Goal: Transaction & Acquisition: Download file/media

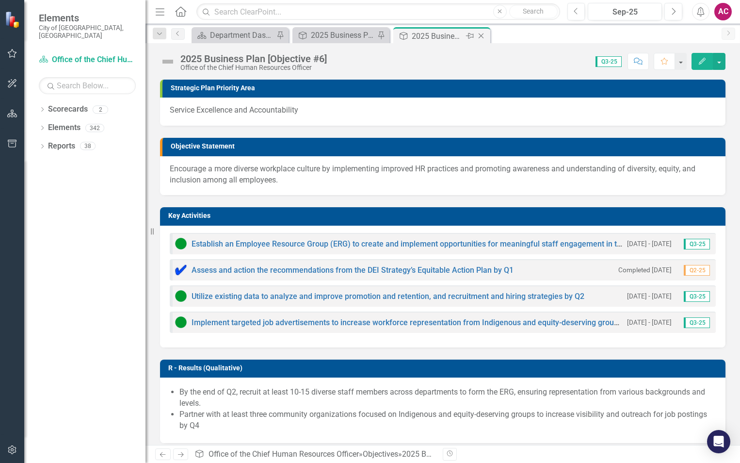
click at [489, 34] on div "Objective 2025 Business Plan [Objective #6] Pin Close" at bounding box center [441, 35] width 97 height 16
click at [0, 0] on icon "Close" at bounding box center [0, 0] width 0 height 0
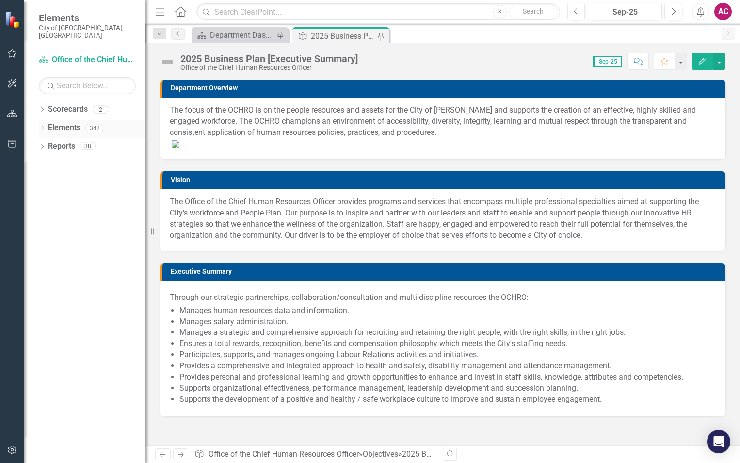
click at [41, 126] on icon "Dropdown" at bounding box center [42, 128] width 7 height 5
click at [44, 143] on div "Dropdown" at bounding box center [47, 147] width 7 height 8
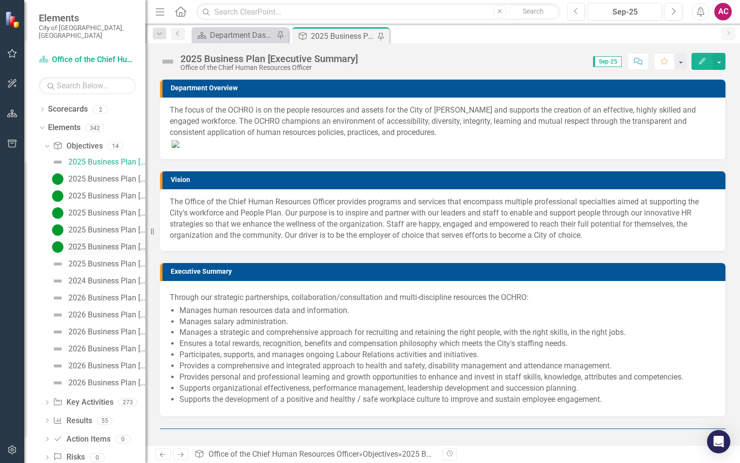
click at [87, 243] on div "2025 Business Plan [Objective #5]" at bounding box center [106, 247] width 77 height 9
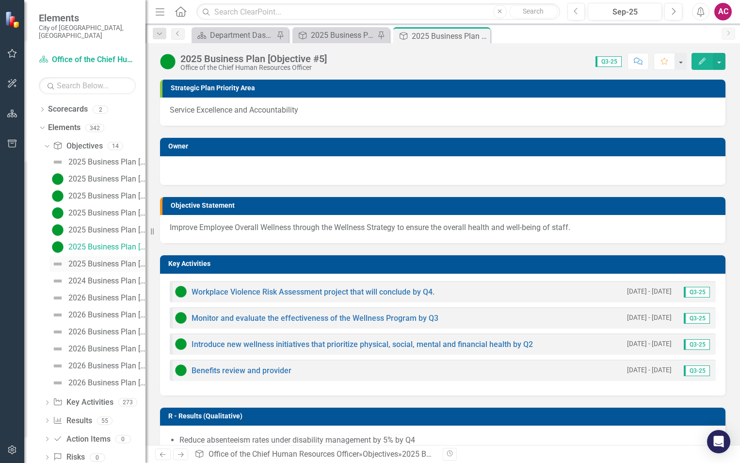
click at [93, 259] on div "2025 Business Plan [Objective #6]" at bounding box center [106, 263] width 77 height 9
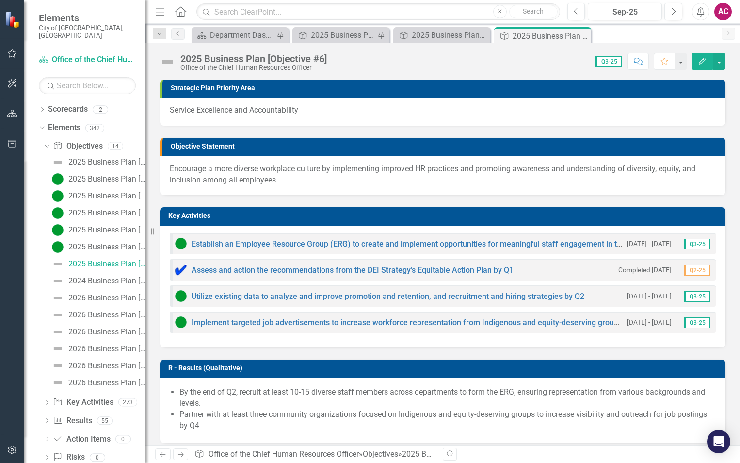
click at [164, 58] on img at bounding box center [168, 62] width 16 height 16
click at [165, 58] on img at bounding box center [168, 62] width 16 height 16
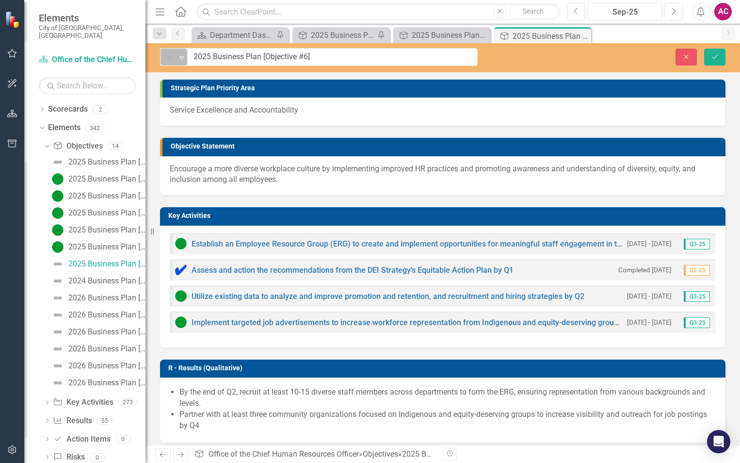
click at [170, 64] on div "Not Defined" at bounding box center [169, 57] width 15 height 14
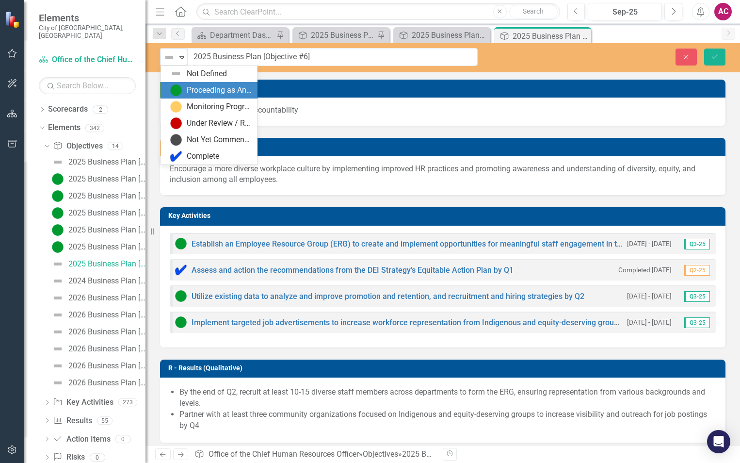
click at [179, 85] on img at bounding box center [176, 90] width 12 height 12
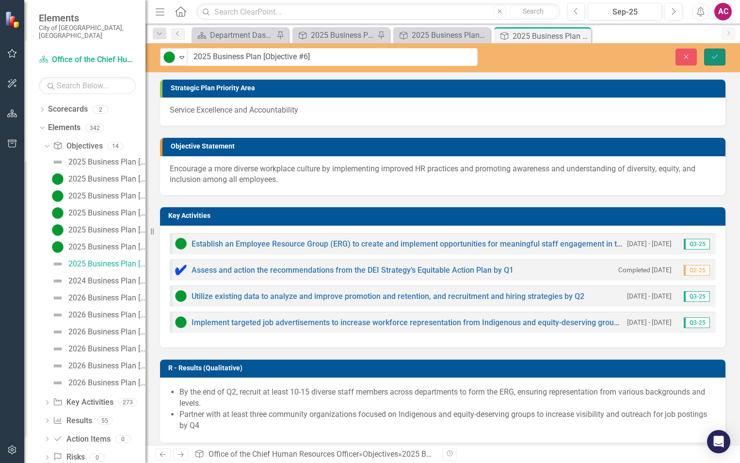
click at [718, 58] on icon "Save" at bounding box center [715, 56] width 9 height 7
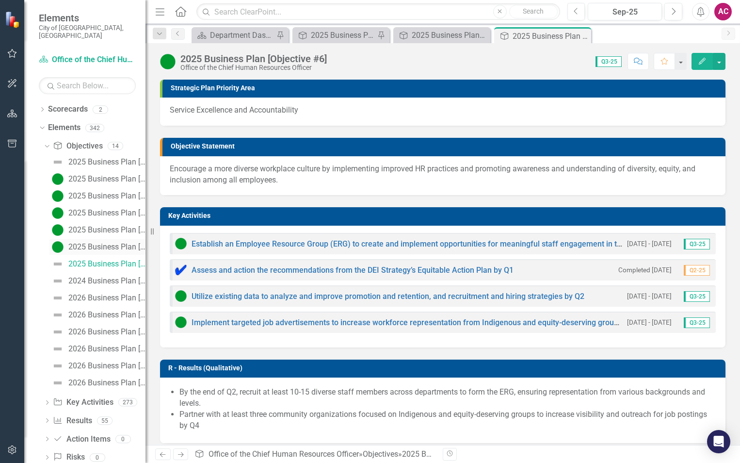
click at [103, 243] on div "2025 Business Plan [Objective #5]" at bounding box center [106, 247] width 77 height 9
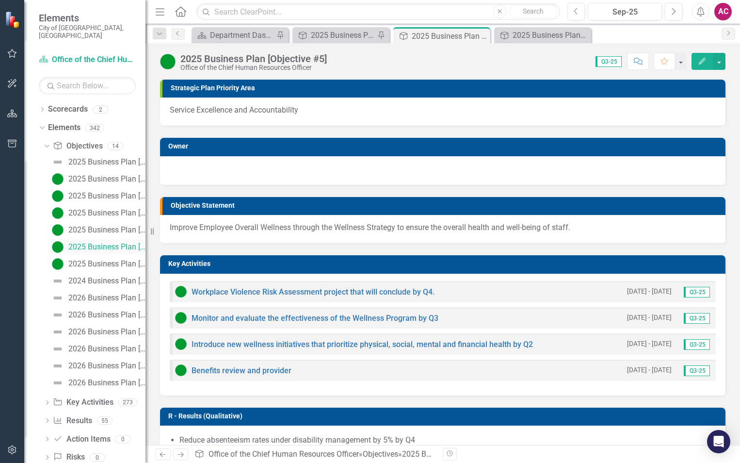
click at [81, 239] on link "2025 Business Plan [Objective #5]" at bounding box center [97, 247] width 96 height 16
click at [86, 226] on div "2025 Business Plan [Objective #4]" at bounding box center [106, 230] width 77 height 9
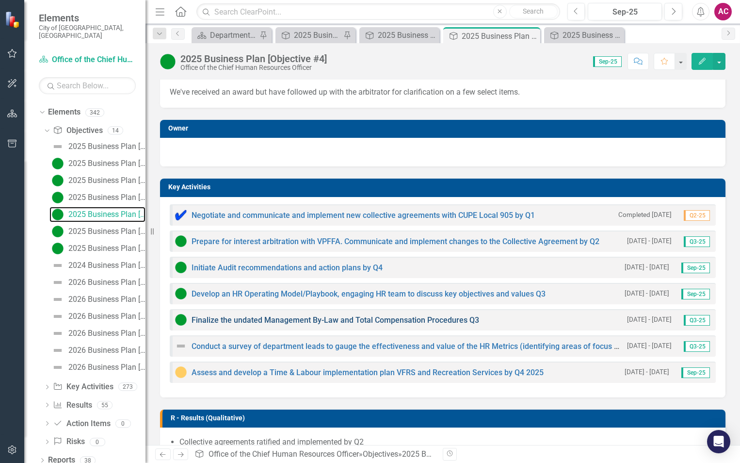
scroll to position [146, 0]
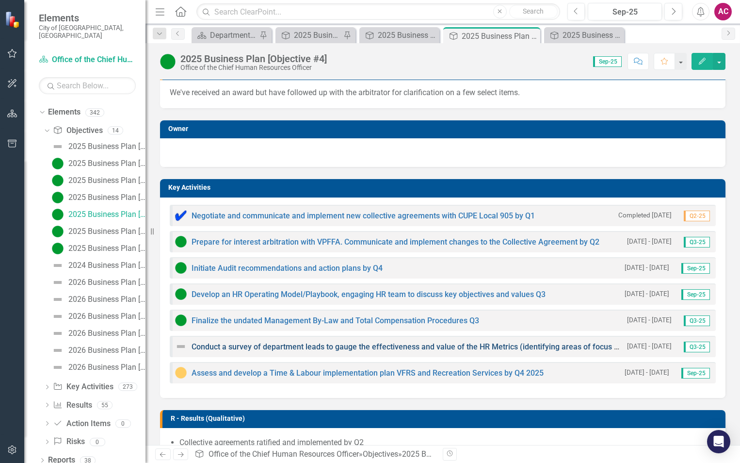
click at [260, 342] on link "Conduct a survey of department leads to gauge the effectiveness and value of th…" at bounding box center [432, 346] width 481 height 9
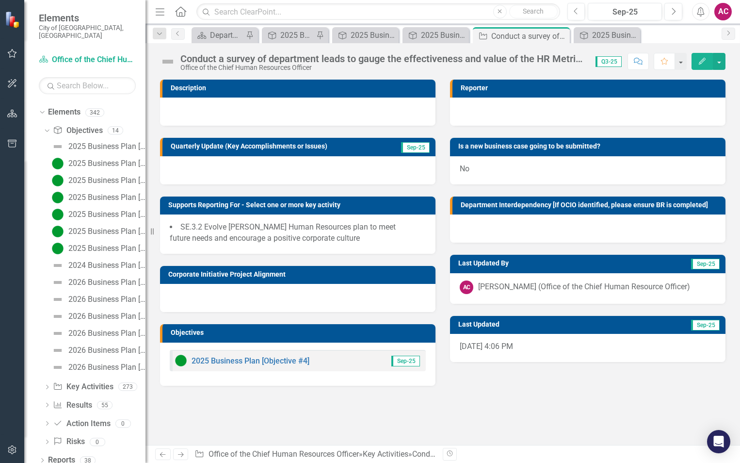
click at [162, 56] on img at bounding box center [168, 62] width 16 height 16
click at [164, 61] on img at bounding box center [168, 62] width 16 height 16
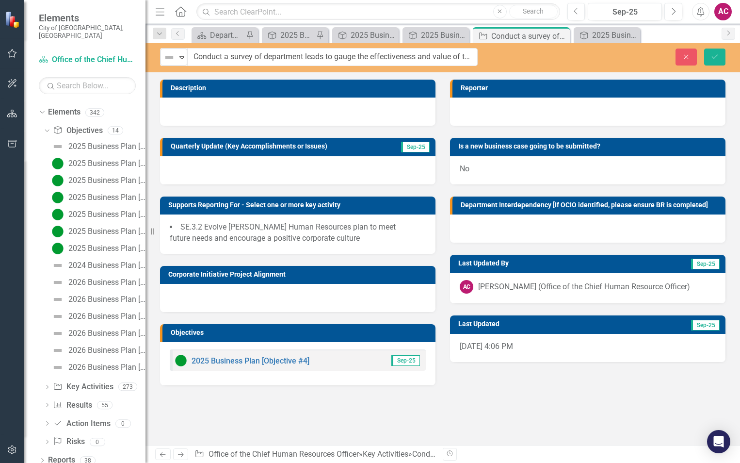
click at [164, 61] on img at bounding box center [169, 57] width 12 height 12
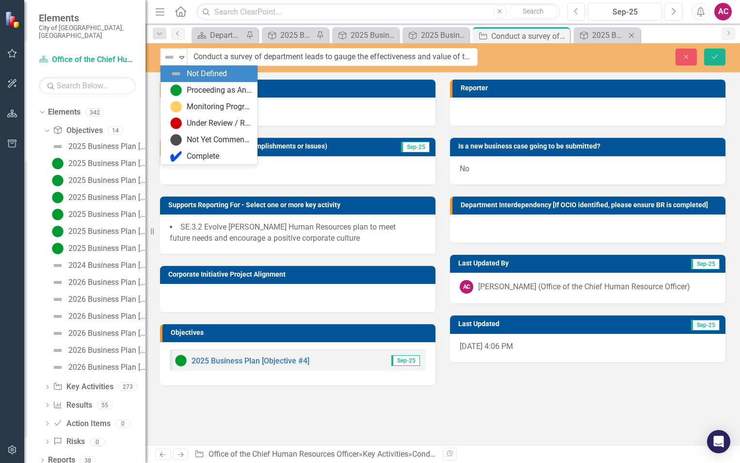
click at [625, 41] on div "Objective 2025 Business Plan [Objective #6] Close" at bounding box center [607, 35] width 66 height 16
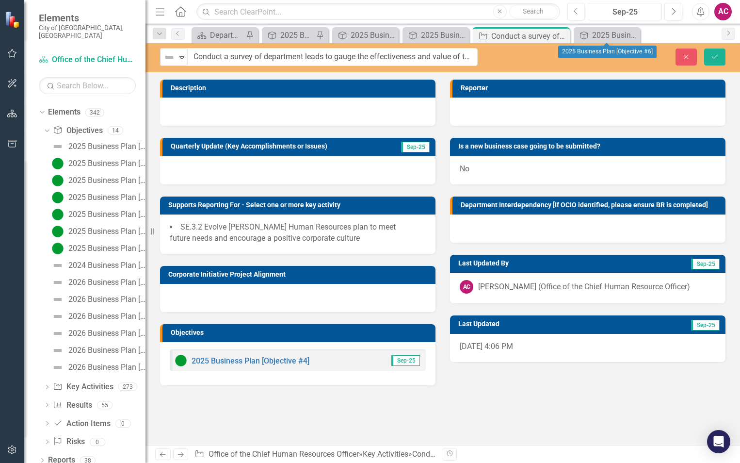
click at [632, 9] on div "Sep-25" at bounding box center [624, 12] width 67 height 12
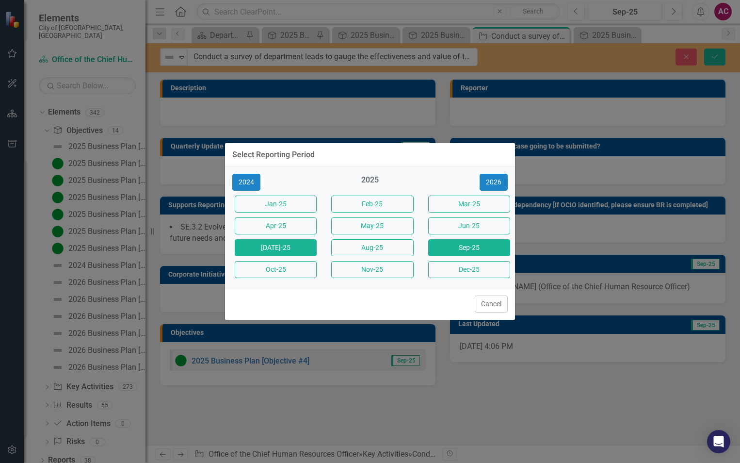
click at [280, 249] on button "[DATE]-25" at bounding box center [276, 247] width 82 height 17
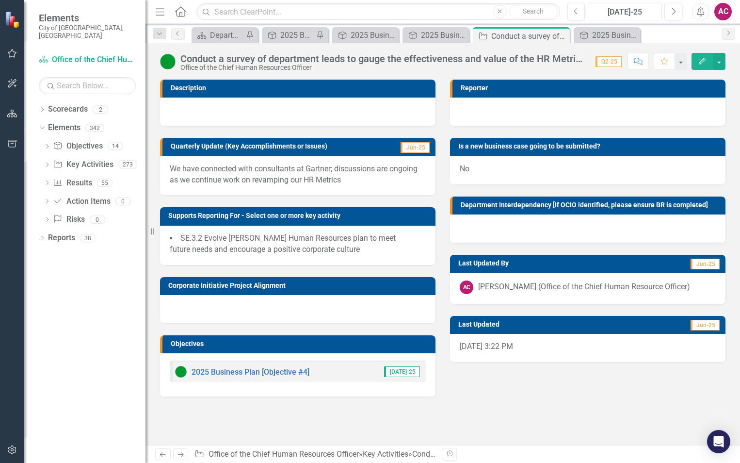
click at [626, 14] on div "[DATE]-25" at bounding box center [624, 12] width 67 height 12
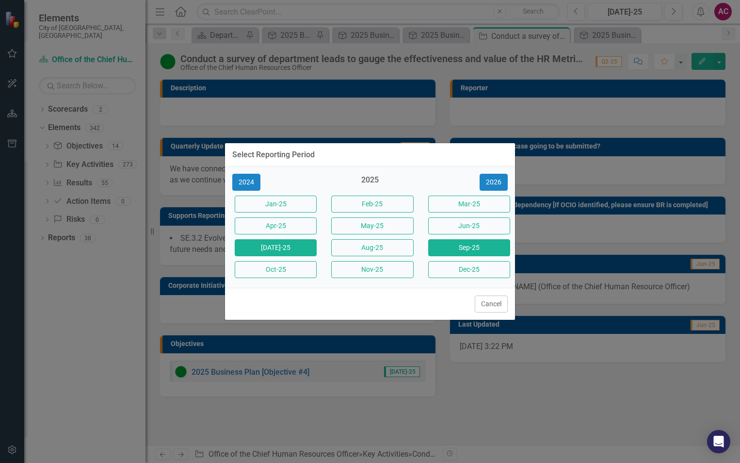
click at [483, 249] on button "Sep-25" at bounding box center [469, 247] width 82 height 17
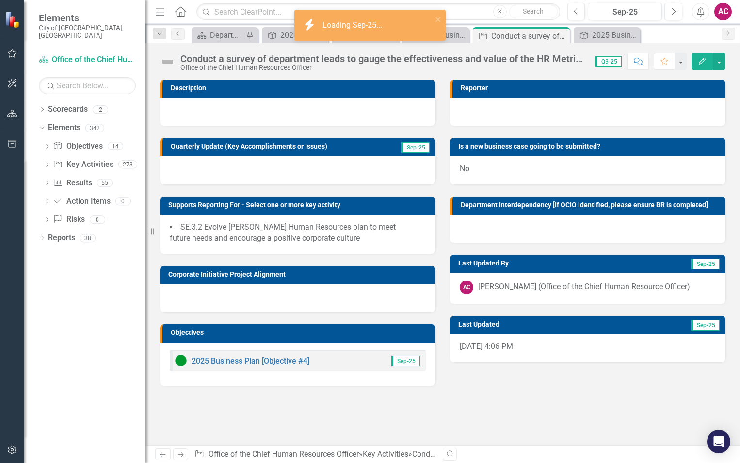
click at [182, 59] on div "Conduct a survey of department leads to gauge the effectiveness and value of th…" at bounding box center [382, 58] width 405 height 11
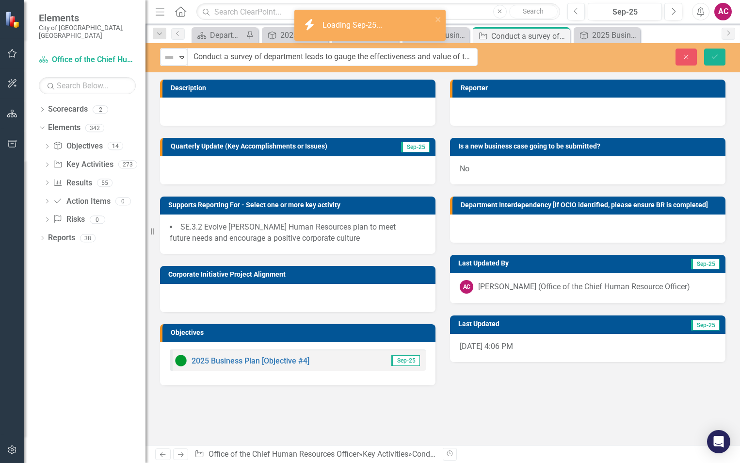
click at [166, 59] on img at bounding box center [169, 57] width 12 height 12
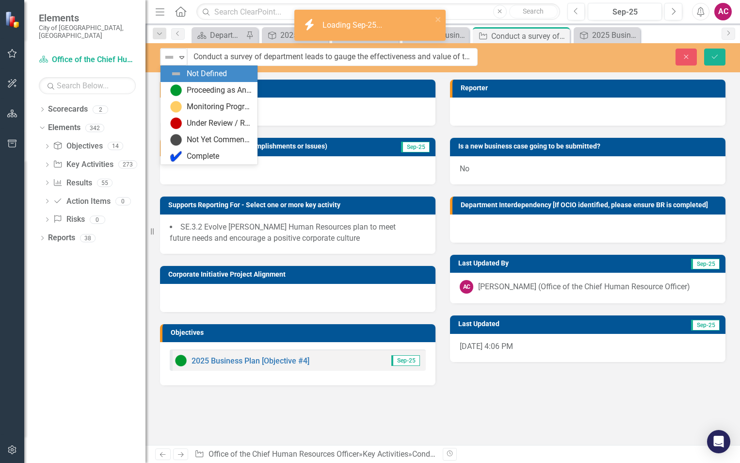
click at [166, 59] on img at bounding box center [169, 57] width 12 height 12
click at [188, 90] on div "Proceeding as Anticipated" at bounding box center [219, 90] width 65 height 11
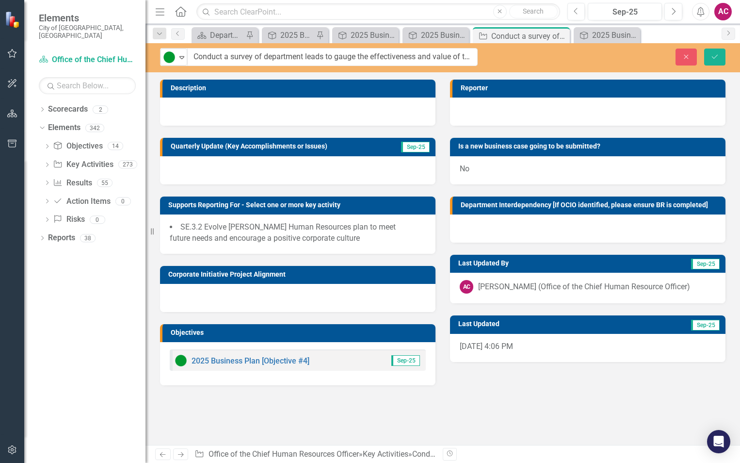
click at [198, 165] on div at bounding box center [297, 170] width 275 height 28
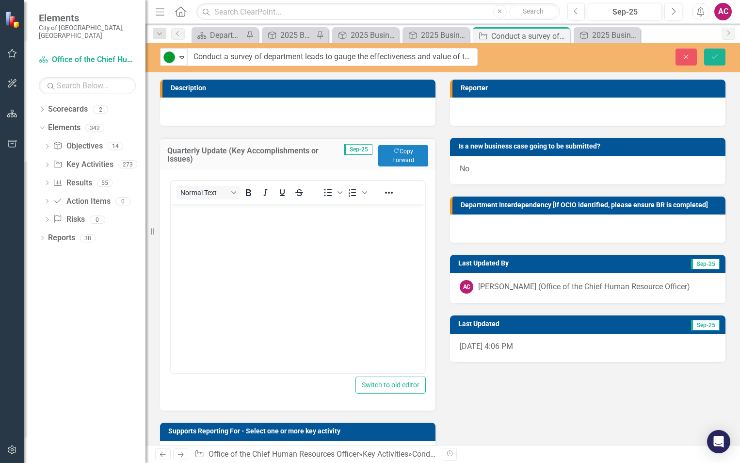
click at [221, 228] on body "Rich Text Area. Press ALT-0 for help." at bounding box center [298, 277] width 254 height 146
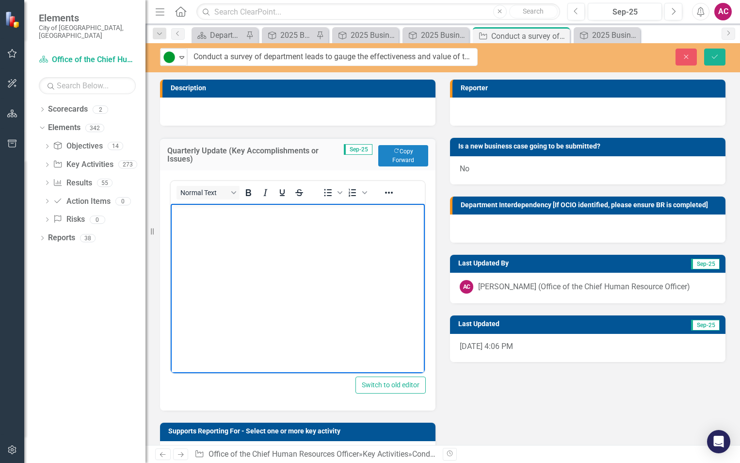
click at [211, 230] on body "Rich Text Area. Press ALT-0 for help." at bounding box center [298, 277] width 254 height 146
drag, startPoint x: 180, startPoint y: 210, endPoint x: 309, endPoint y: 205, distance: 129.1
click at [309, 205] on body "HR Metrics revamp is currently ongoing; we developed a conceptual model and reb…" at bounding box center [298, 277] width 254 height 146
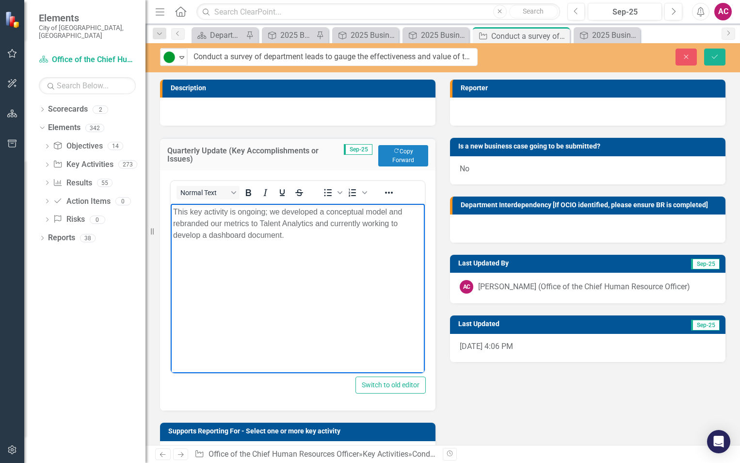
click at [258, 236] on p "This key activity is ongoing; we developed a conceptual model and rebranded our…" at bounding box center [297, 223] width 249 height 35
click at [289, 236] on p "This key activity is ongoing; we developed a conceptual model and rebranded our…" at bounding box center [297, 223] width 249 height 35
click at [312, 223] on p "This key activity is ongoing; we developed a conceptual model and rebranded our…" at bounding box center [297, 223] width 249 height 35
drag, startPoint x: 283, startPoint y: 249, endPoint x: 365, endPoint y: 231, distance: 83.3
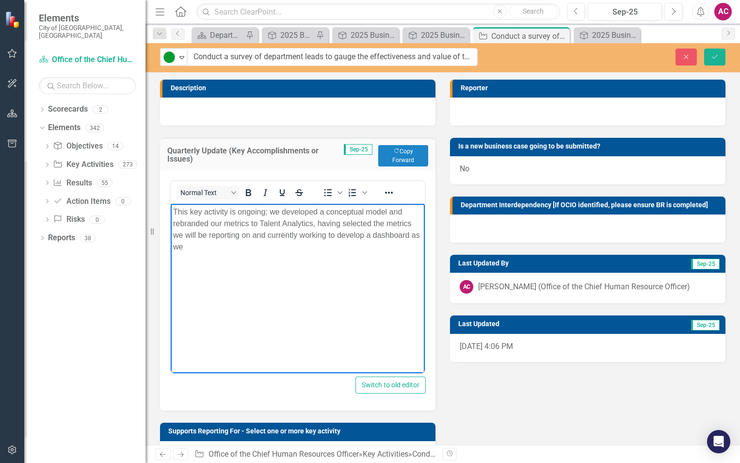
click at [365, 231] on p "This key activity is ongoing; we developed a conceptual model and rebranded our…" at bounding box center [297, 229] width 249 height 47
click at [719, 53] on icon "Save" at bounding box center [715, 56] width 9 height 7
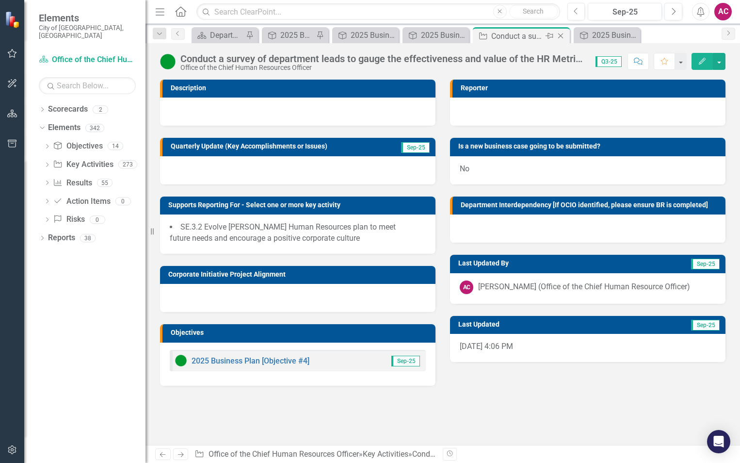
click at [561, 39] on icon "Close" at bounding box center [561, 36] width 10 height 8
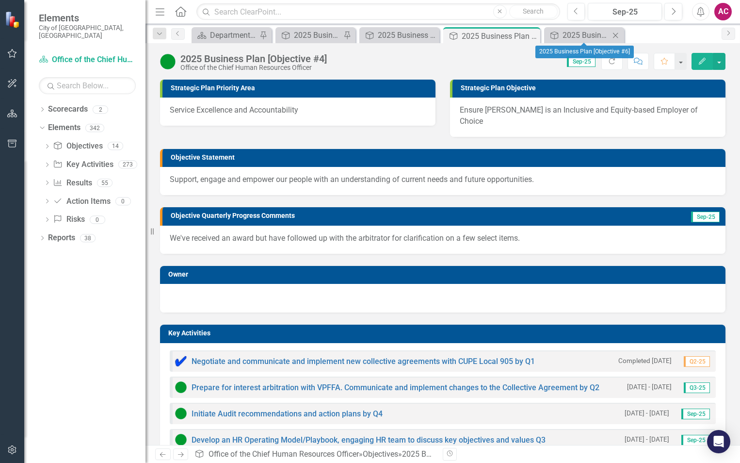
click at [618, 35] on icon "Close" at bounding box center [616, 36] width 10 height 8
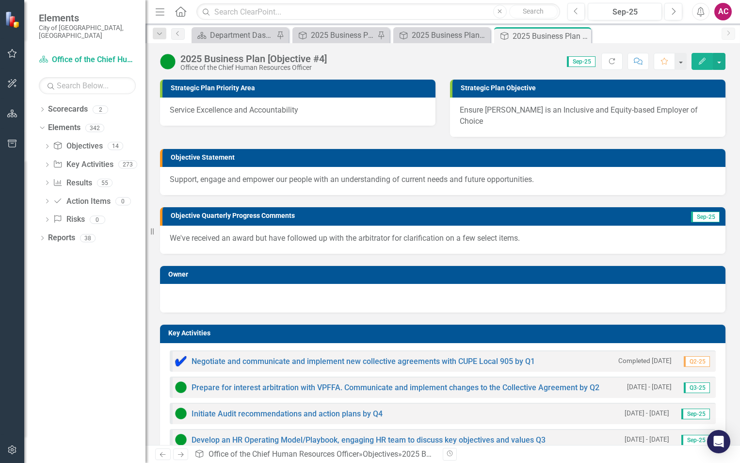
drag, startPoint x: 582, startPoint y: 40, endPoint x: 566, endPoint y: 40, distance: 15.5
click at [0, 0] on div "Close" at bounding box center [0, 0] width 0 height 0
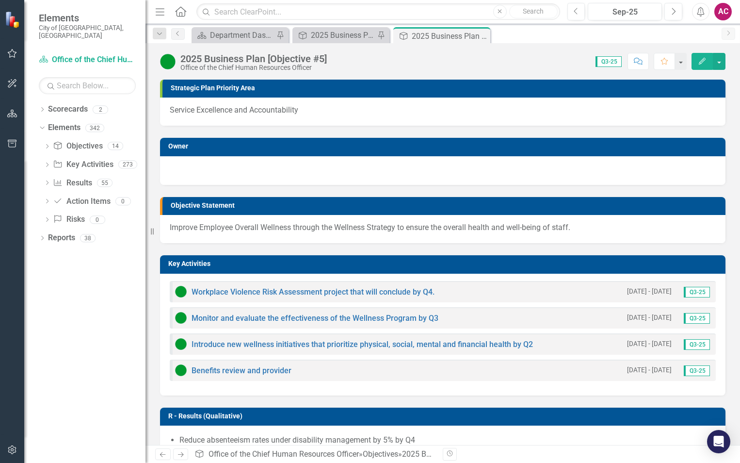
click at [0, 0] on icon "Close" at bounding box center [0, 0] width 0 height 0
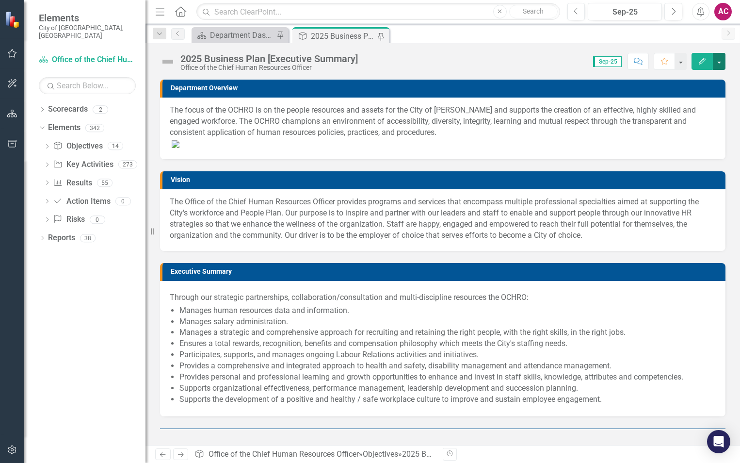
click at [721, 60] on button "button" at bounding box center [719, 61] width 13 height 17
click at [536, 69] on div "Score: N/A Sep-25 Completed Comment Favorite Edit" at bounding box center [544, 61] width 363 height 16
click at [52, 175] on div "Dropdown Result Results 55" at bounding box center [95, 184] width 102 height 18
click at [49, 181] on icon "Dropdown" at bounding box center [47, 183] width 7 height 5
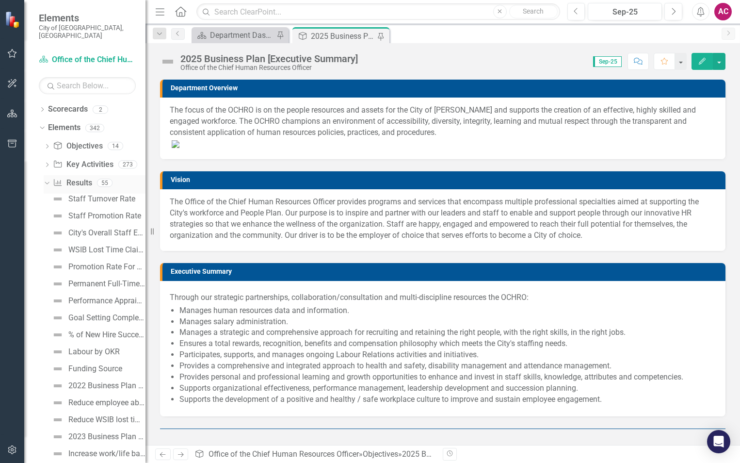
click at [45, 179] on icon "Dropdown" at bounding box center [45, 182] width 5 height 7
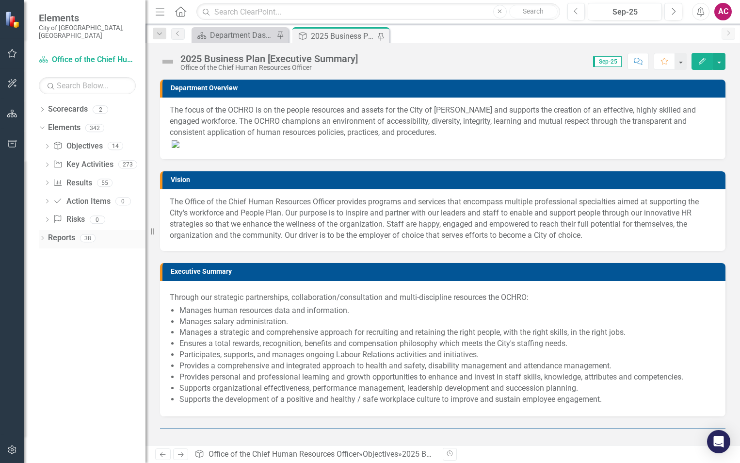
click at [42, 236] on icon "Dropdown" at bounding box center [42, 238] width 7 height 5
click at [47, 290] on icon "Dropdown" at bounding box center [46, 292] width 7 height 5
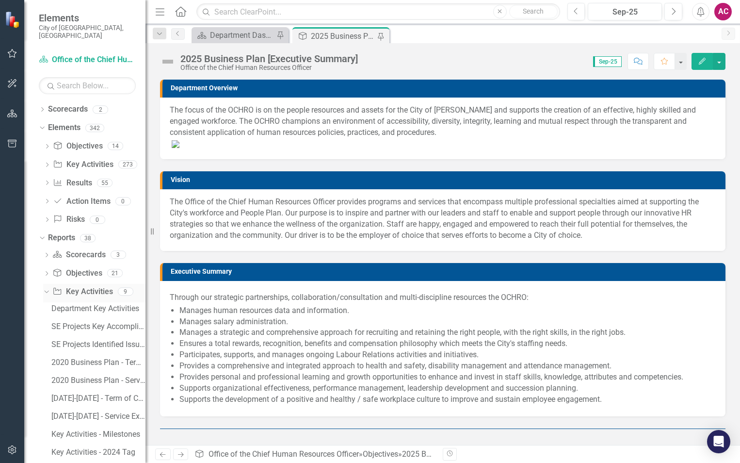
click at [48, 290] on icon at bounding box center [46, 291] width 4 height 2
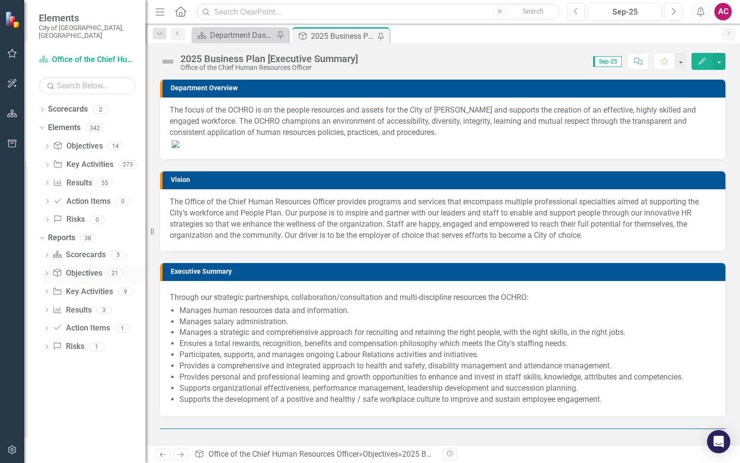
click at [48, 270] on div "Dropdown" at bounding box center [46, 274] width 7 height 8
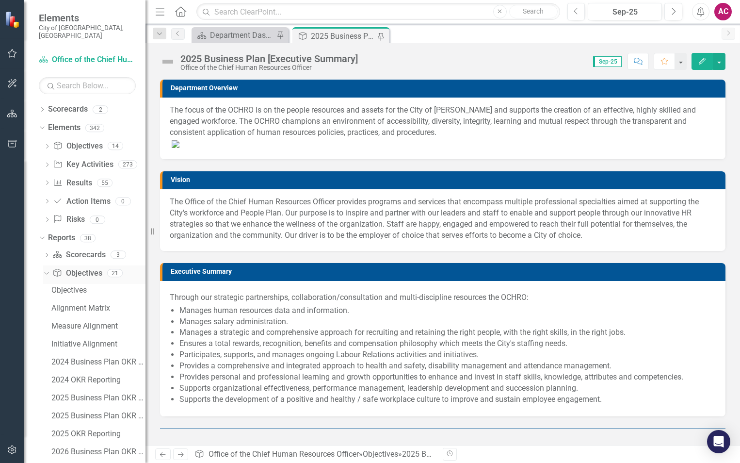
click at [48, 269] on icon "Dropdown" at bounding box center [45, 272] width 5 height 7
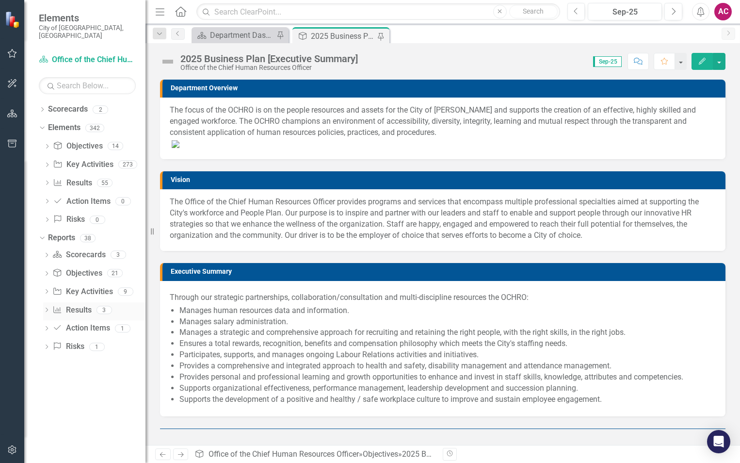
click at [51, 302] on div "Dropdown Result Results 3" at bounding box center [94, 311] width 102 height 18
click at [46, 253] on icon "Dropdown" at bounding box center [46, 255] width 7 height 5
click at [90, 303] on div "2025 Business Plan Quarterly Dashboard" at bounding box center [98, 307] width 94 height 9
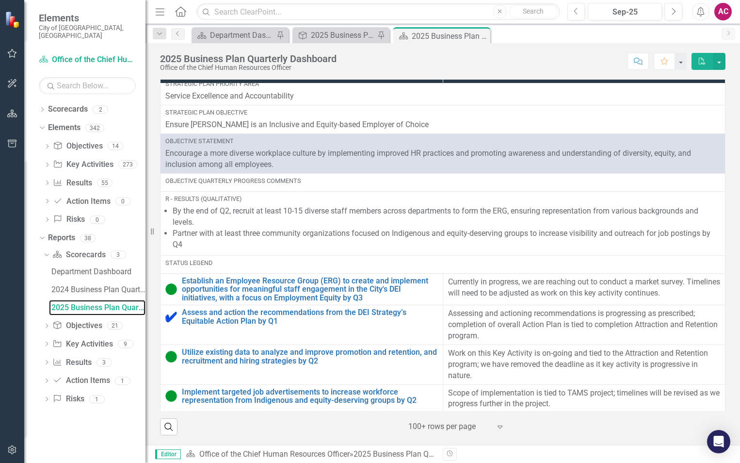
scroll to position [1810, 0]
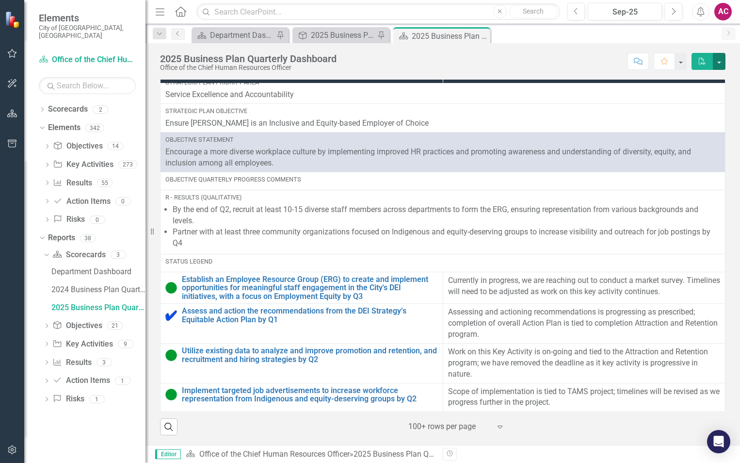
click at [721, 58] on button "button" at bounding box center [719, 61] width 13 height 17
click at [700, 97] on link "PDF Export to PDF" at bounding box center [686, 99] width 79 height 18
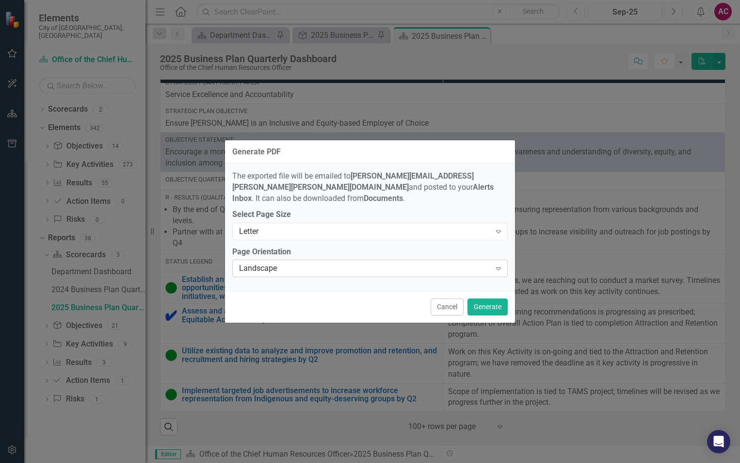
click at [399, 263] on div "Landscape" at bounding box center [365, 268] width 252 height 11
click at [378, 231] on div "Letter" at bounding box center [365, 231] width 252 height 11
click at [492, 304] on button "Generate" at bounding box center [488, 306] width 40 height 17
